Goal: Task Accomplishment & Management: Manage account settings

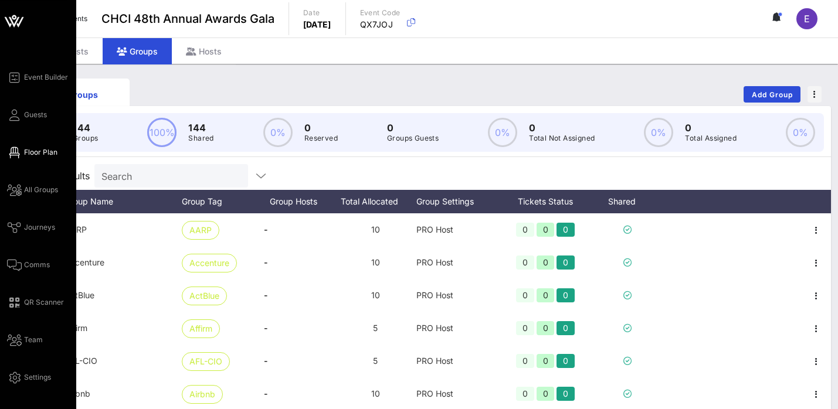
click at [36, 154] on span "Floor Plan" at bounding box center [40, 152] width 33 height 11
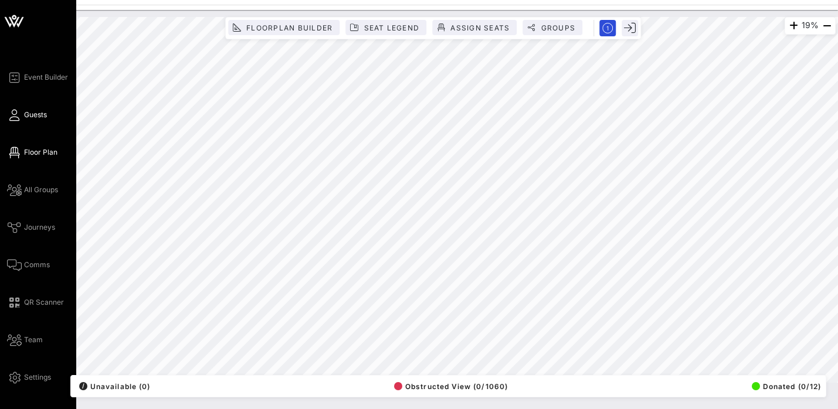
click at [8, 118] on link "Guests" at bounding box center [27, 115] width 40 height 14
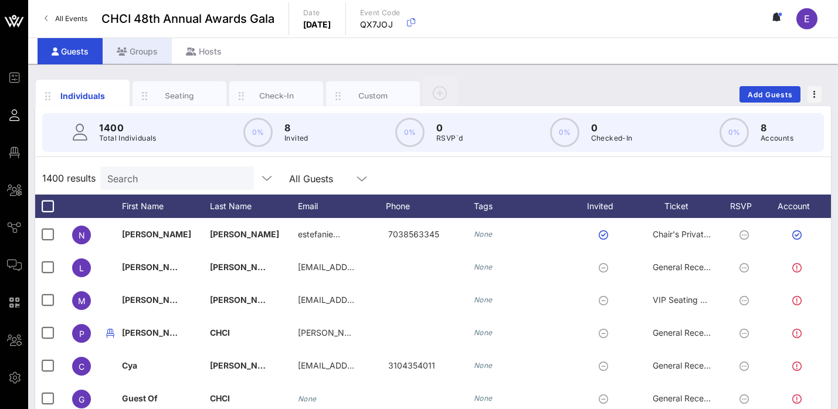
click at [153, 56] on div "Groups" at bounding box center [137, 51] width 69 height 26
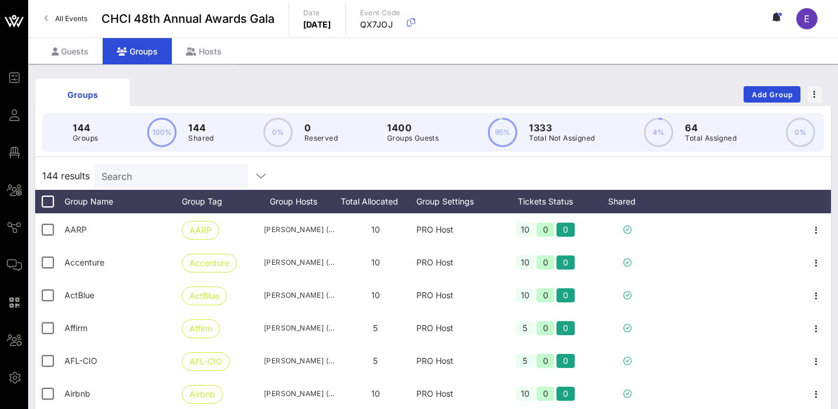
click at [144, 179] on input "Search" at bounding box center [169, 175] width 137 height 15
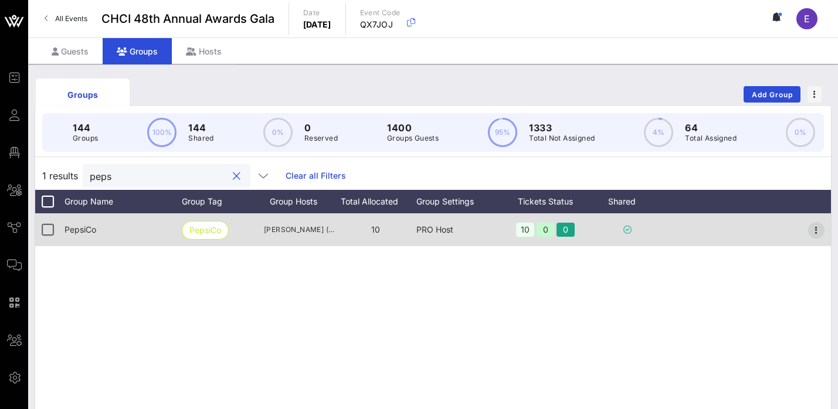
type input "peps"
click at [813, 230] on icon "button" at bounding box center [816, 230] width 14 height 14
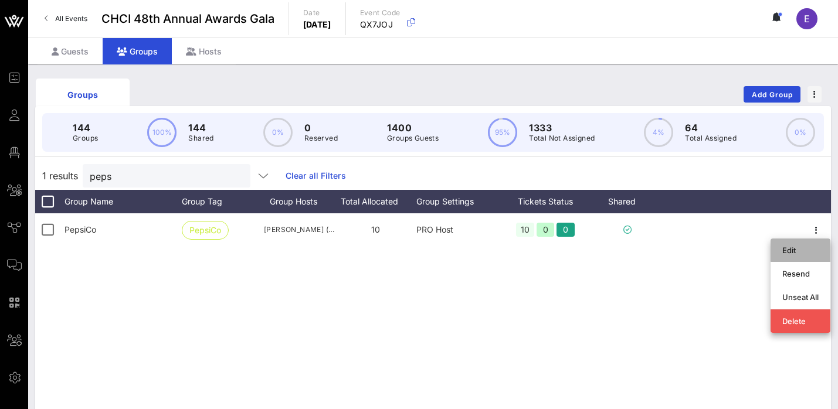
click at [799, 249] on div "Edit" at bounding box center [800, 250] width 36 height 9
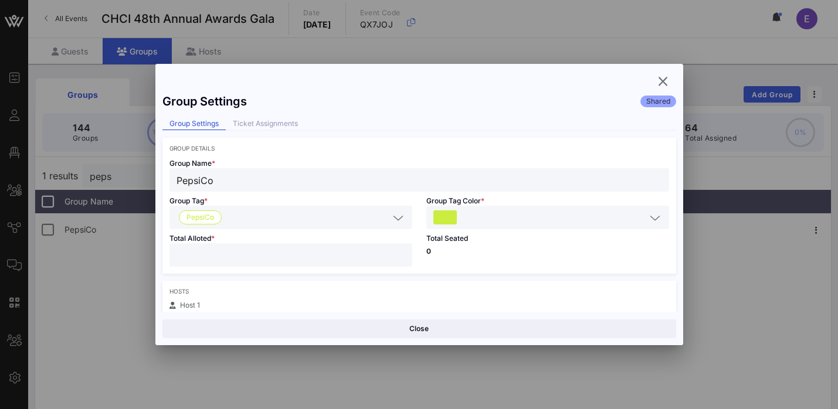
click at [278, 250] on input "**" at bounding box center [290, 254] width 229 height 15
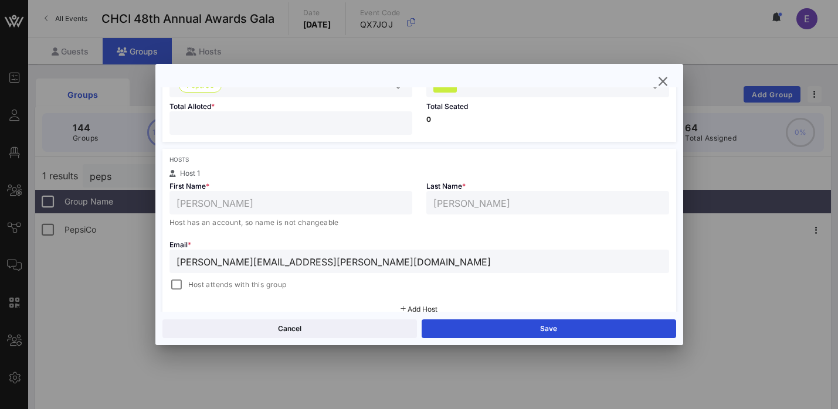
scroll to position [135, 0]
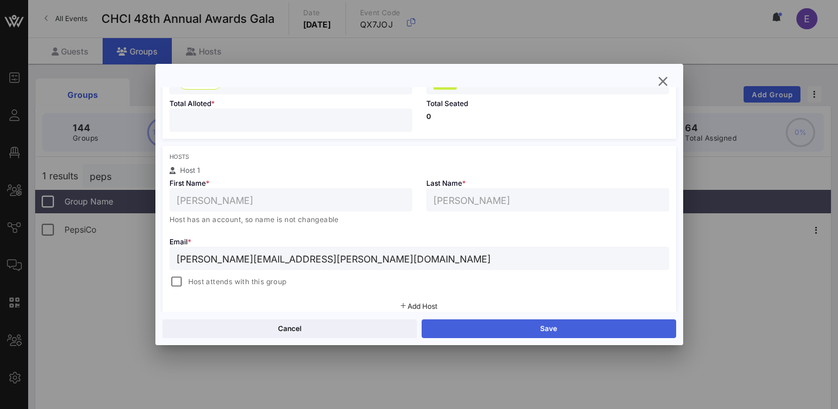
type input "**"
click at [515, 322] on button "Save" at bounding box center [549, 329] width 254 height 19
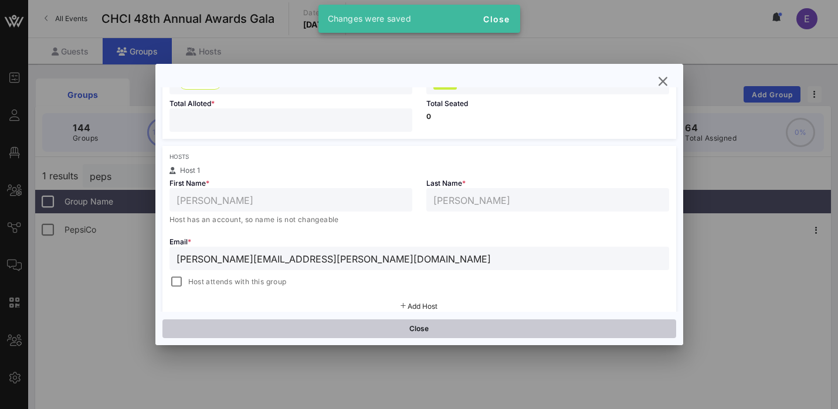
click at [476, 332] on button "Close" at bounding box center [419, 329] width 514 height 19
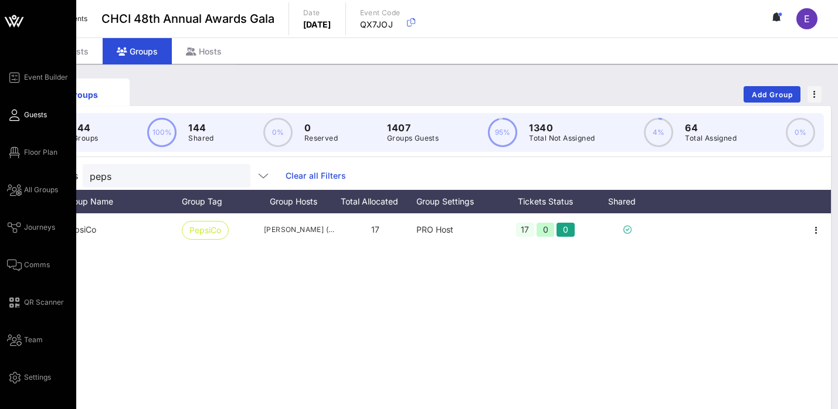
click at [21, 111] on link "Guests" at bounding box center [27, 115] width 40 height 14
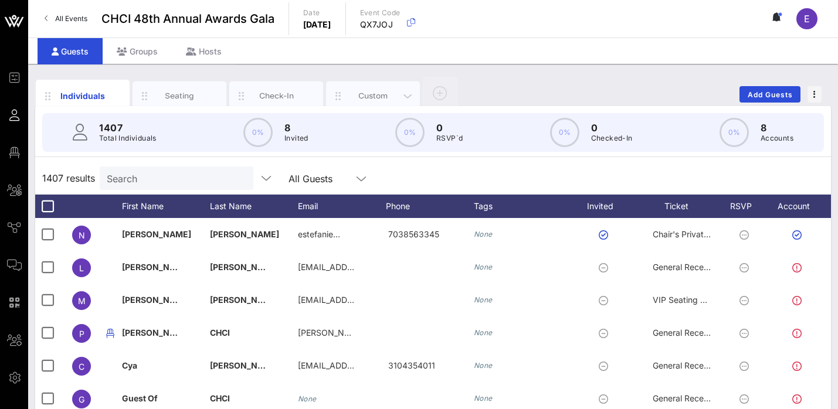
click at [356, 93] on div "Custom" at bounding box center [373, 95] width 52 height 11
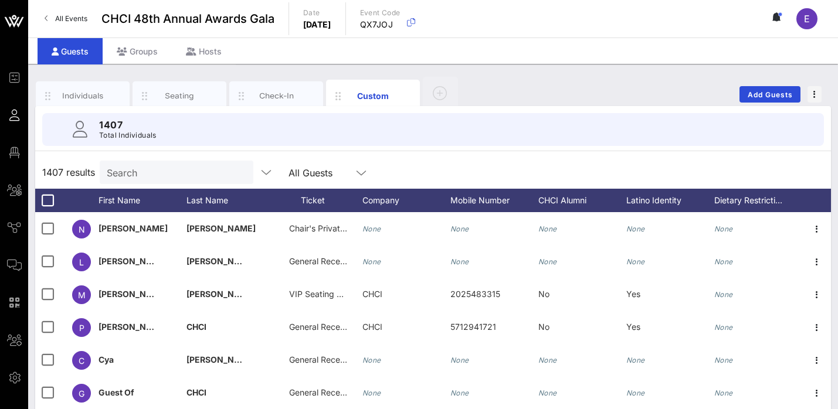
click at [174, 177] on input "Search" at bounding box center [175, 172] width 137 height 15
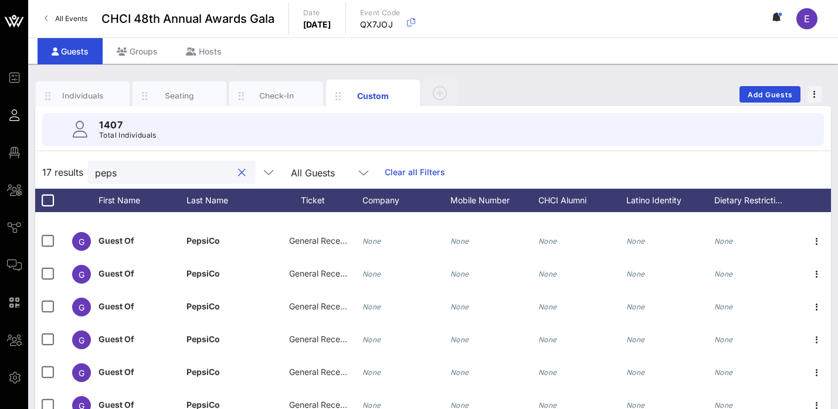
scroll to position [167, 0]
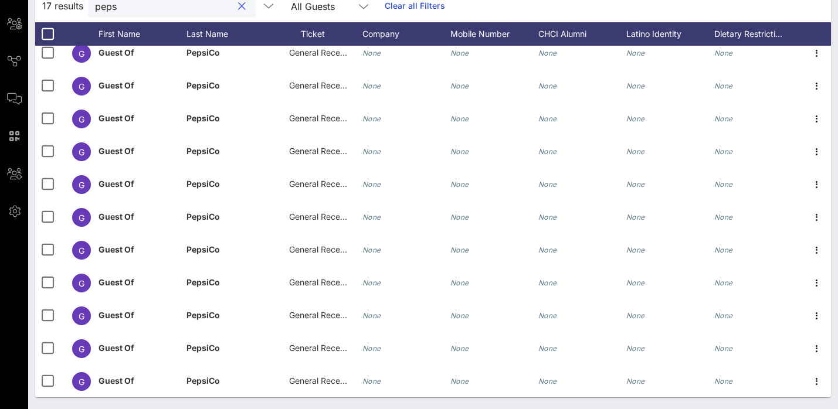
type input "peps"
